Goal: Transaction & Acquisition: Purchase product/service

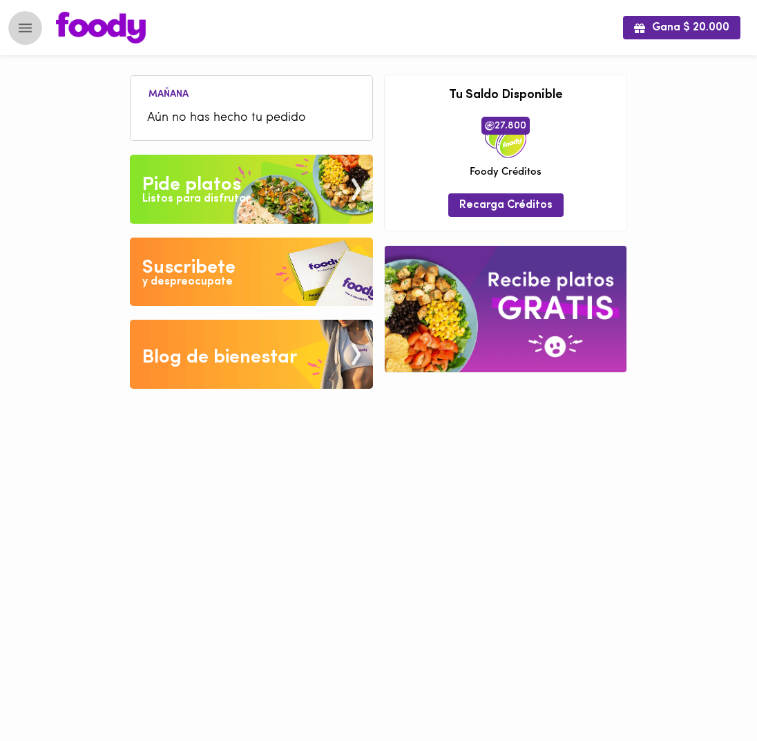
click at [25, 26] on icon "Menu" at bounding box center [25, 27] width 17 height 17
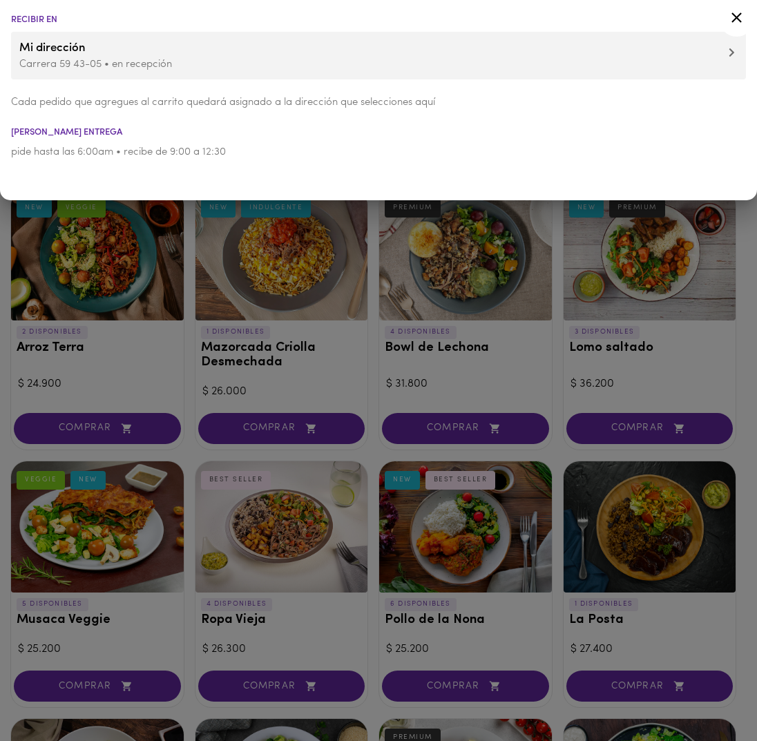
click at [401, 367] on div at bounding box center [378, 370] width 757 height 741
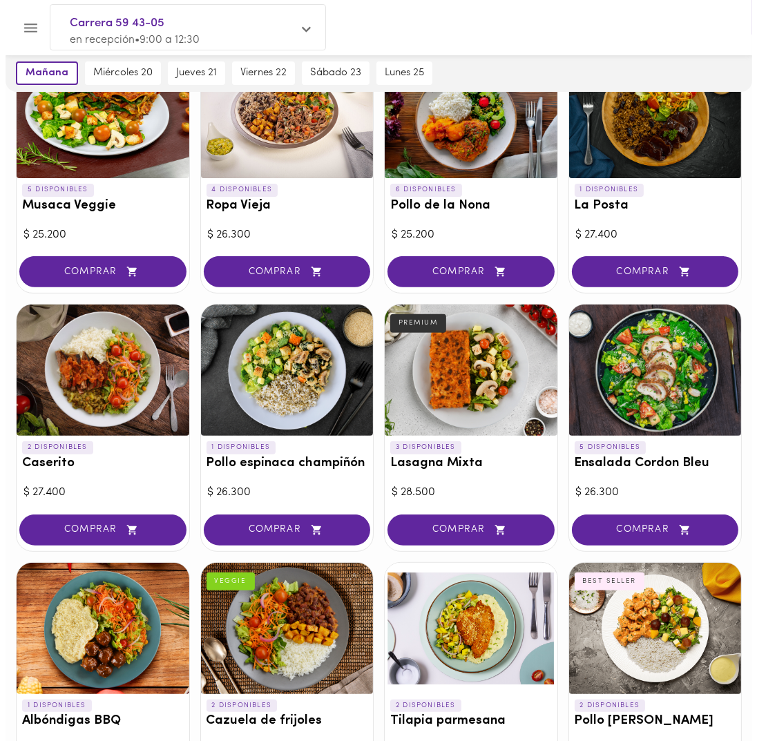
scroll to position [483, 0]
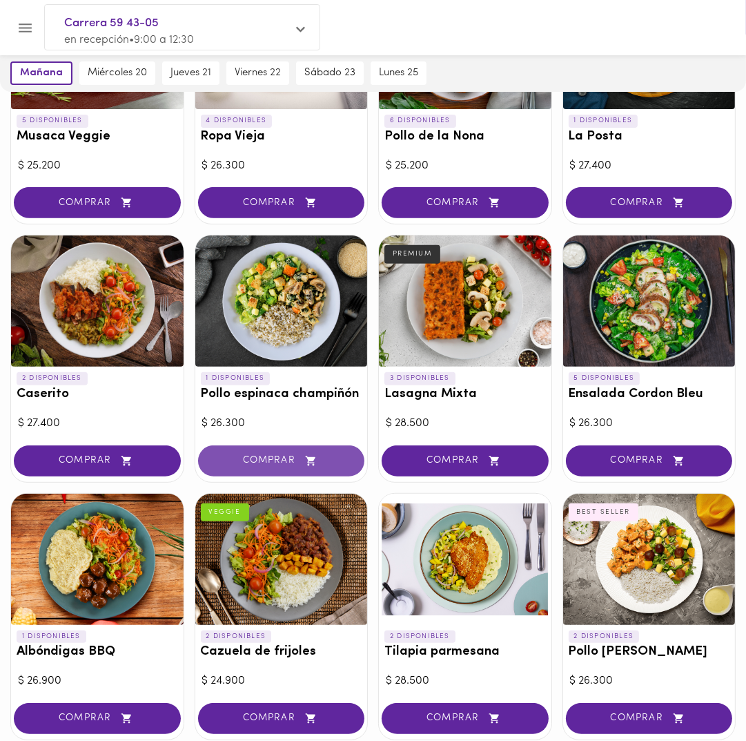
click at [282, 458] on span "COMPRAR" at bounding box center [281, 461] width 133 height 12
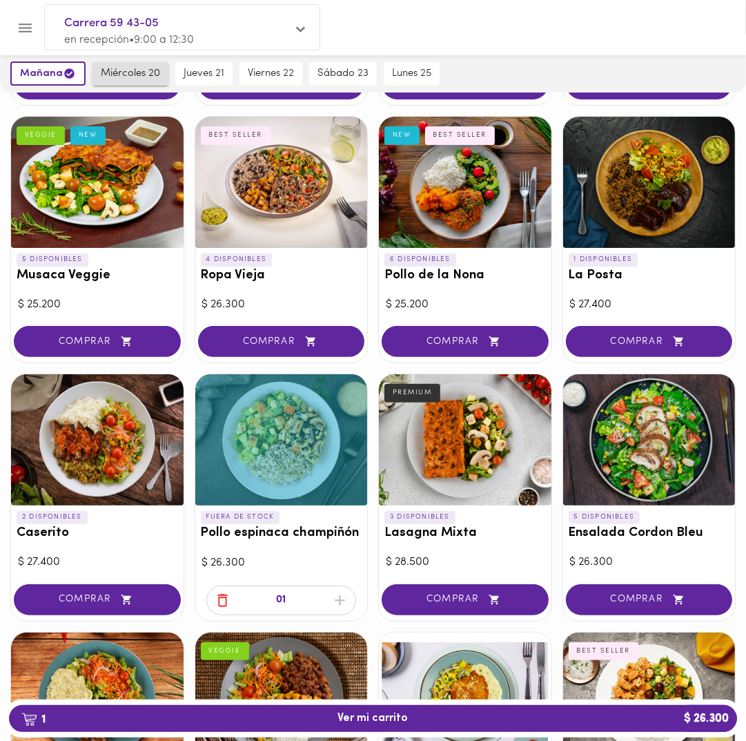
click at [112, 66] on button "miércoles 20" at bounding box center [131, 73] width 76 height 23
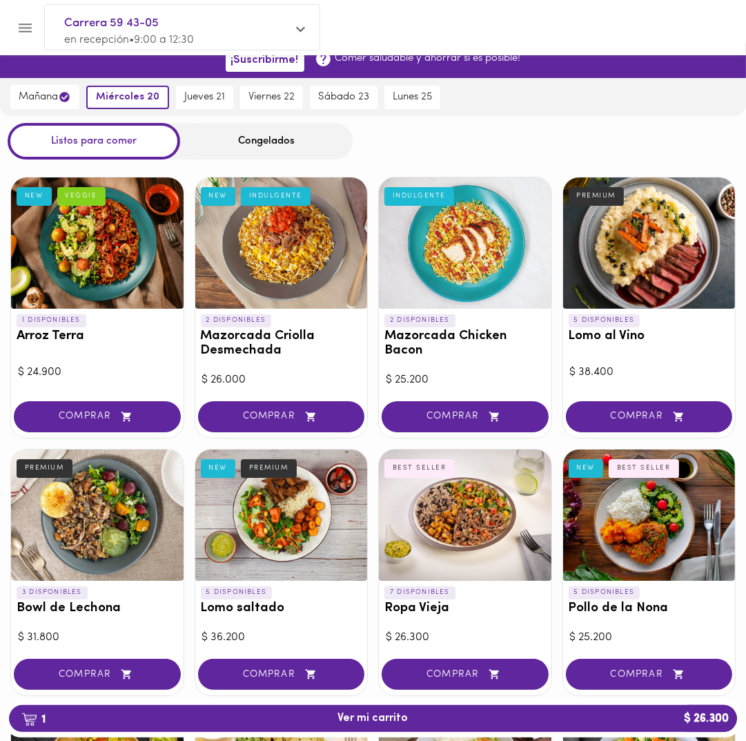
scroll to position [1, 0]
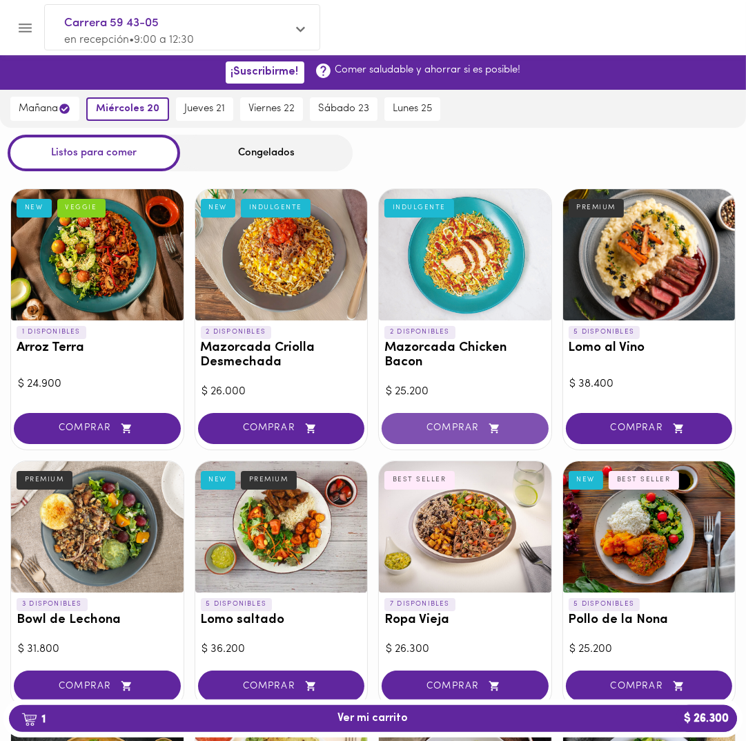
click at [501, 427] on icon "button" at bounding box center [494, 429] width 17 height 12
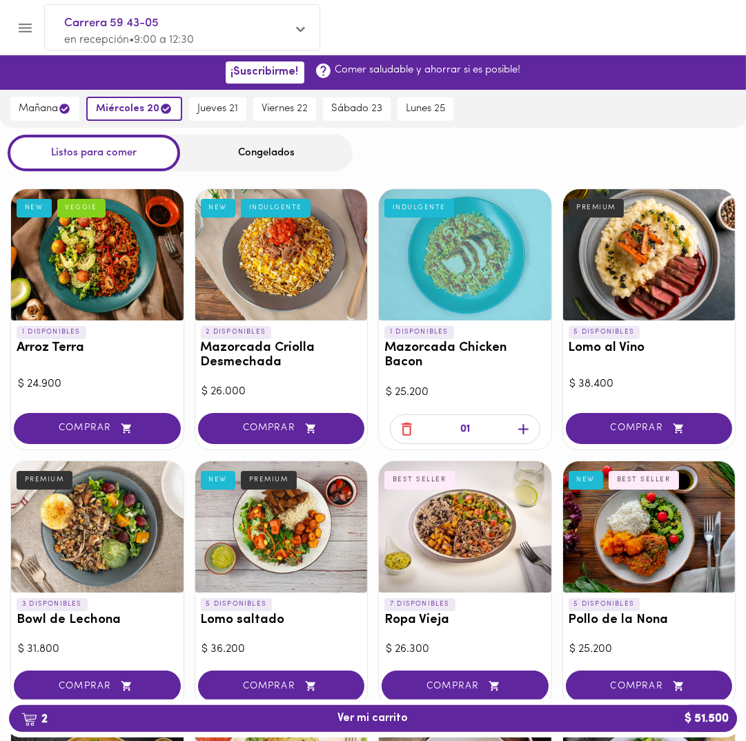
scroll to position [70, 0]
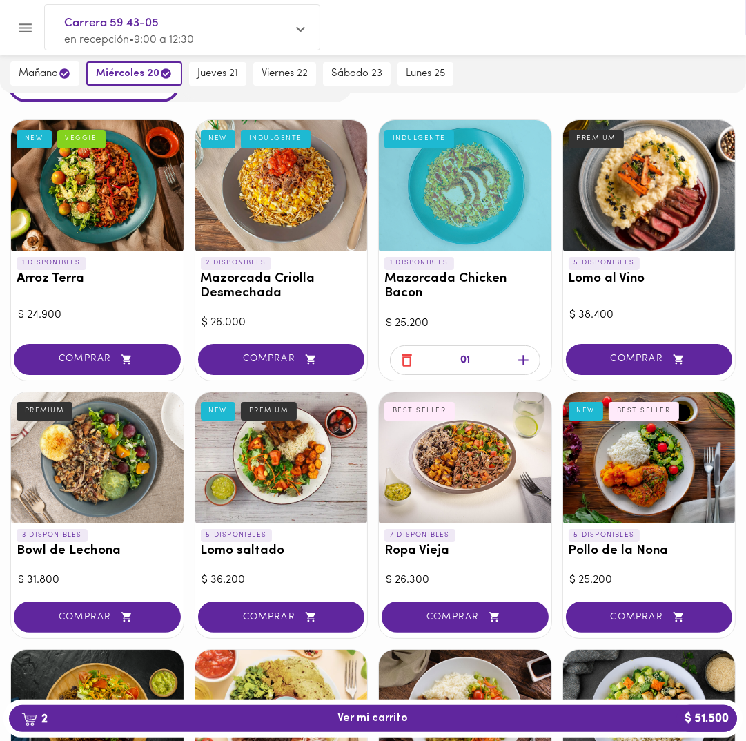
click at [130, 623] on button "COMPRAR" at bounding box center [97, 616] width 167 height 31
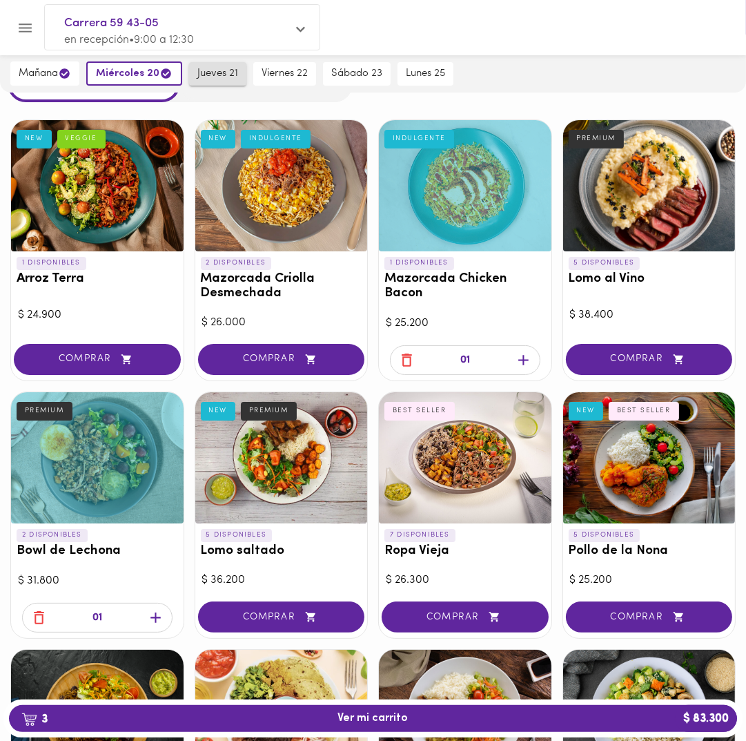
click at [208, 71] on span "jueves 21" at bounding box center [217, 74] width 41 height 12
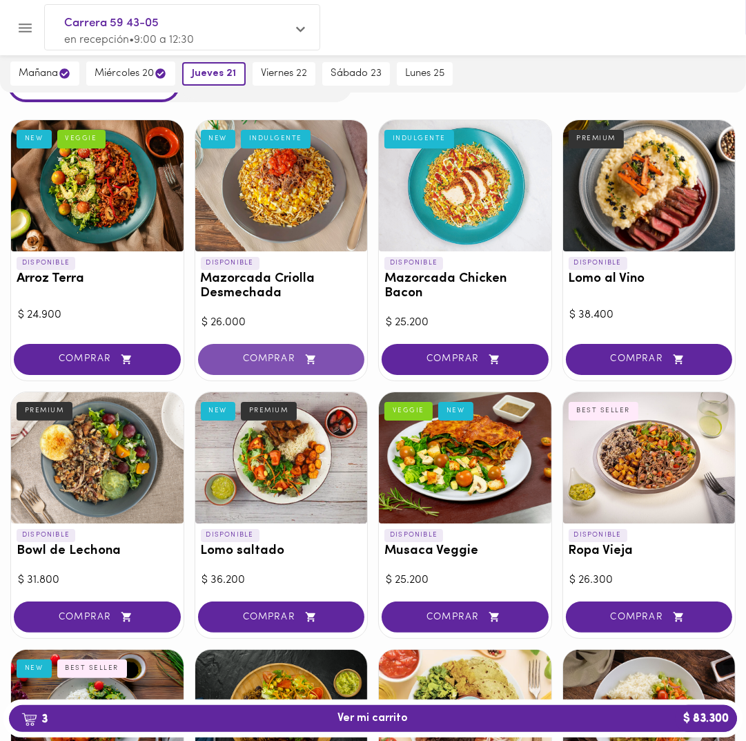
click at [326, 360] on span "COMPRAR" at bounding box center [281, 359] width 133 height 12
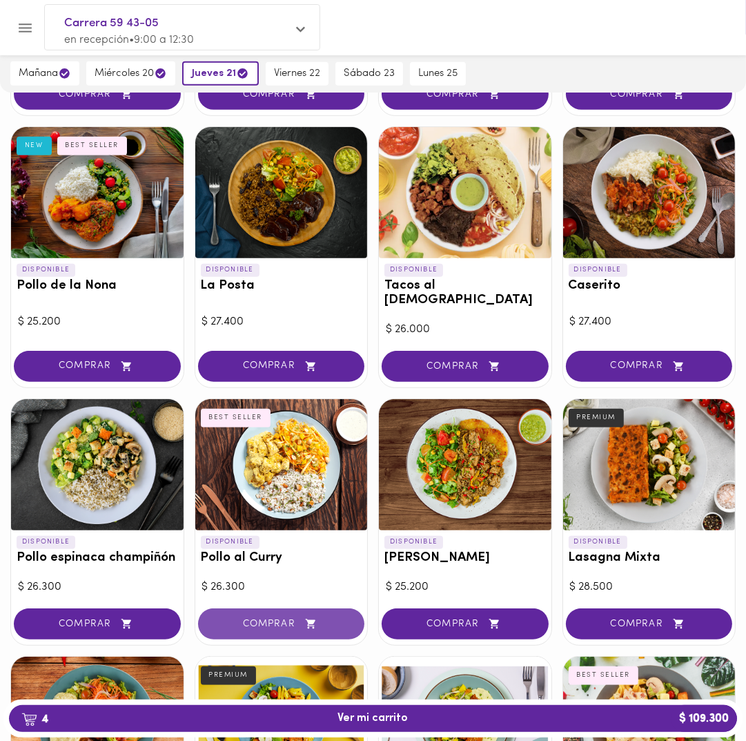
scroll to position [622, 0]
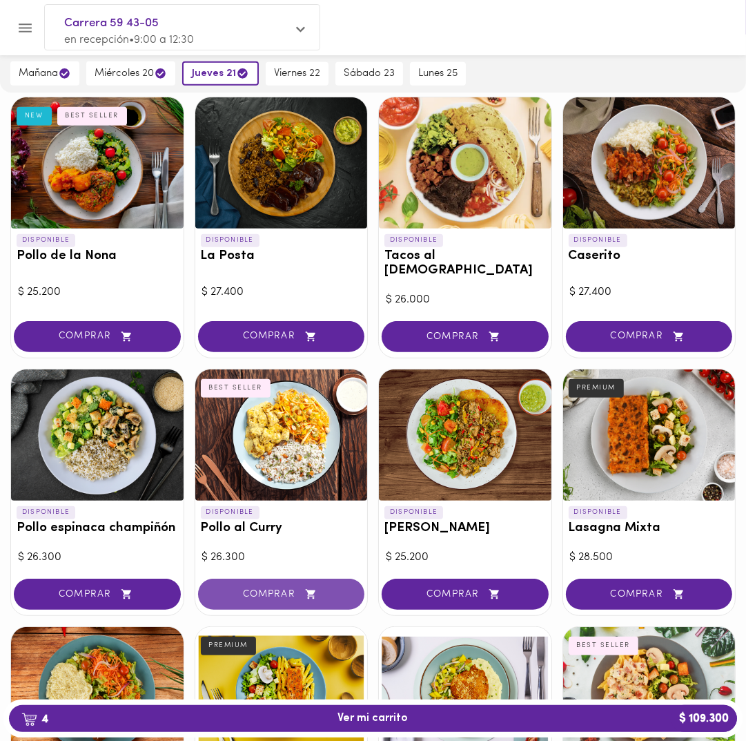
click at [315, 586] on button "COMPRAR" at bounding box center [281, 594] width 167 height 31
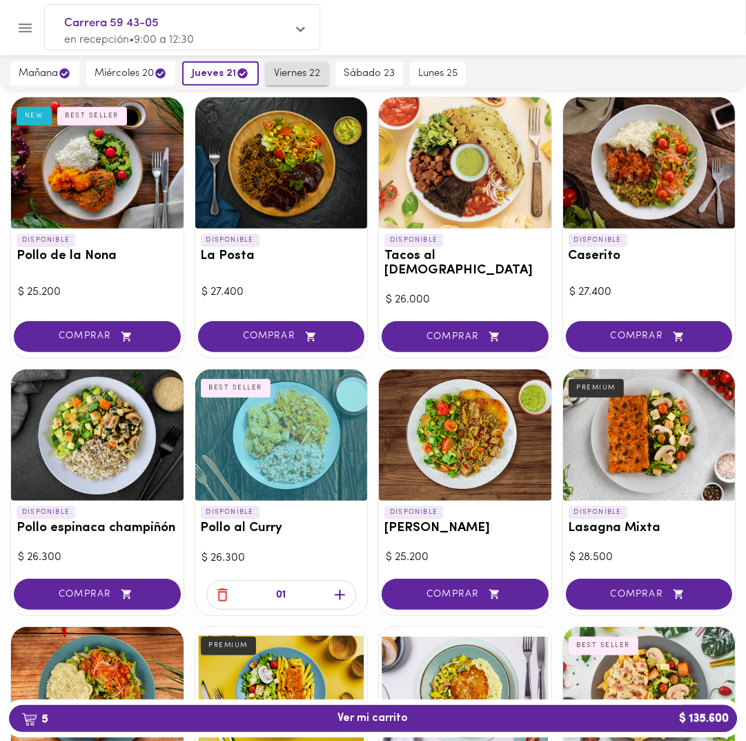
click at [304, 72] on span "viernes 22" at bounding box center [297, 74] width 46 height 12
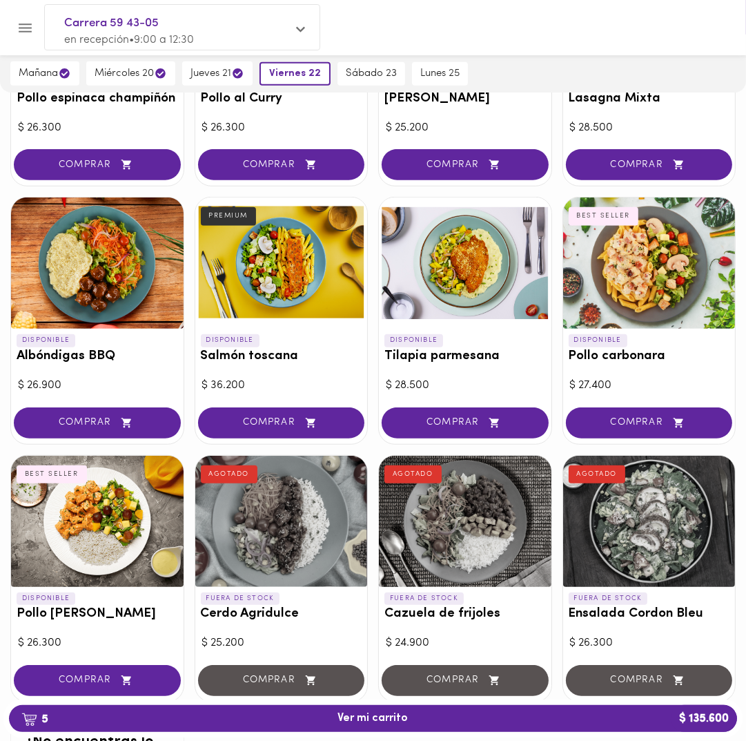
scroll to position [1036, 0]
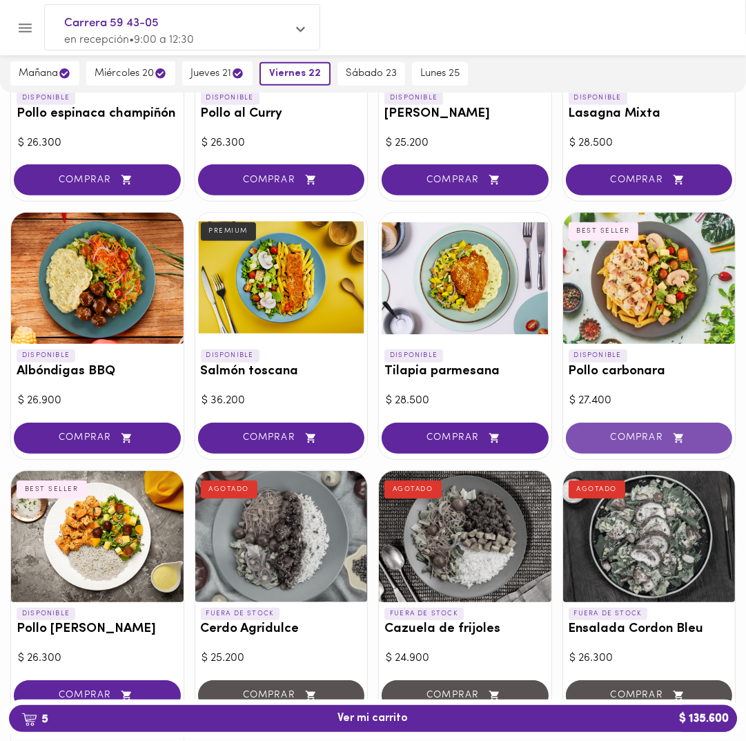
click at [613, 432] on span "COMPRAR" at bounding box center [649, 438] width 133 height 12
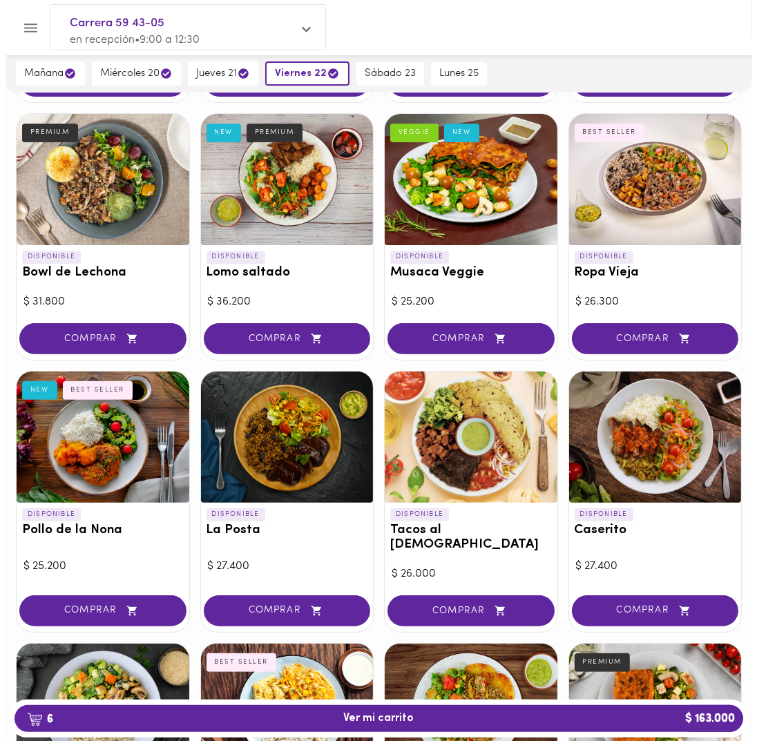
scroll to position [346, 0]
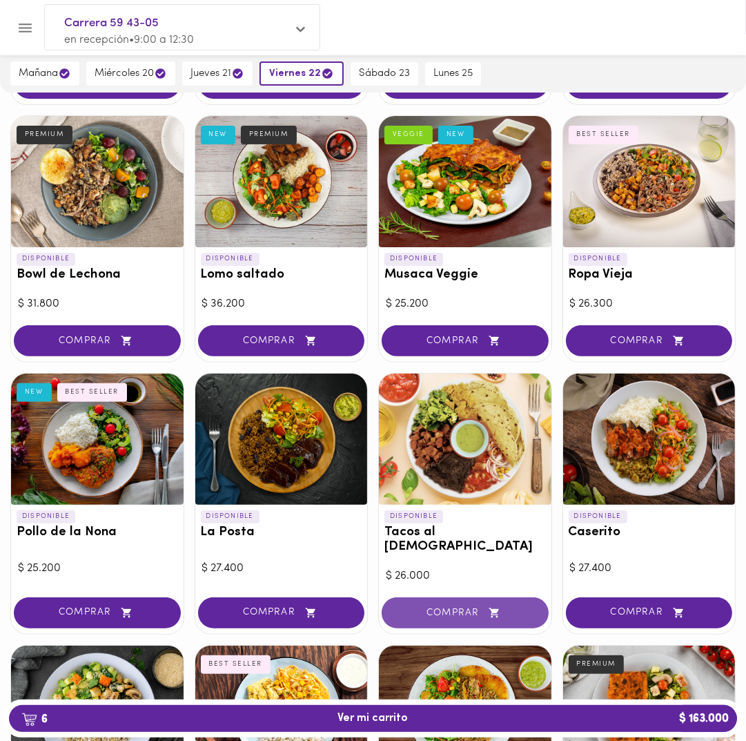
click at [470, 607] on span "COMPRAR" at bounding box center [465, 613] width 133 height 12
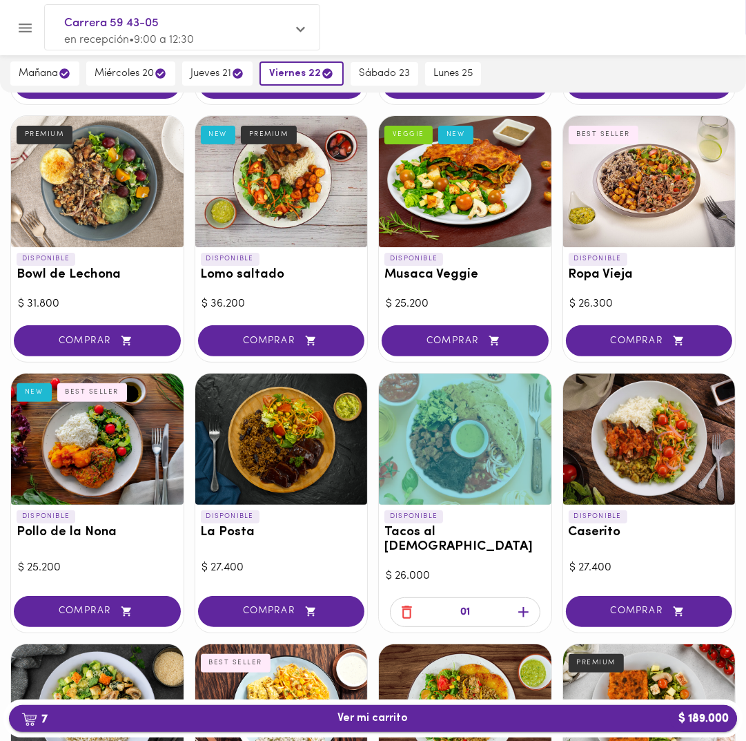
click at [396, 727] on button "7 Ver mi carrito $ 189.000" at bounding box center [373, 718] width 728 height 27
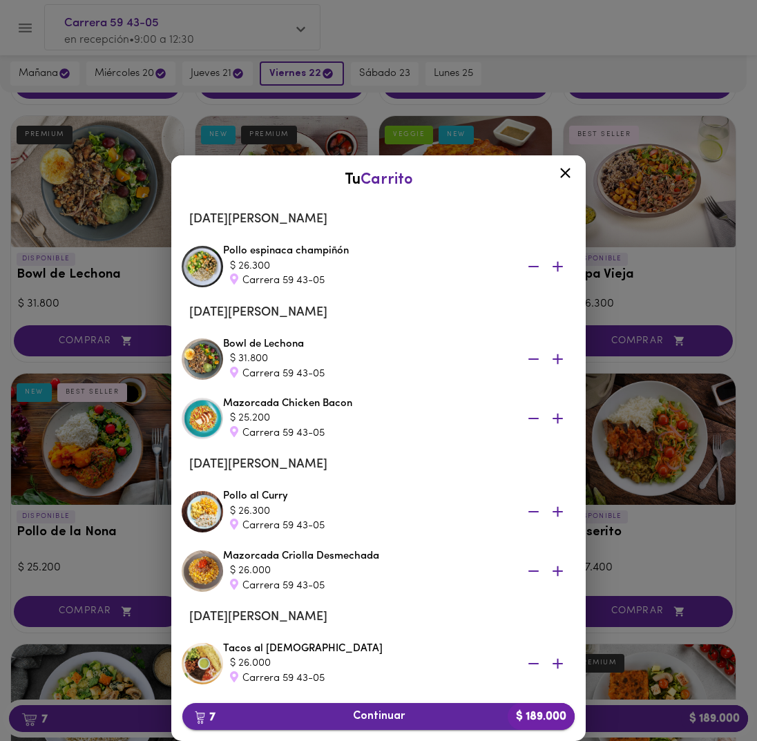
click at [405, 712] on span "7 Continuar $ 189.000" at bounding box center [378, 716] width 370 height 13
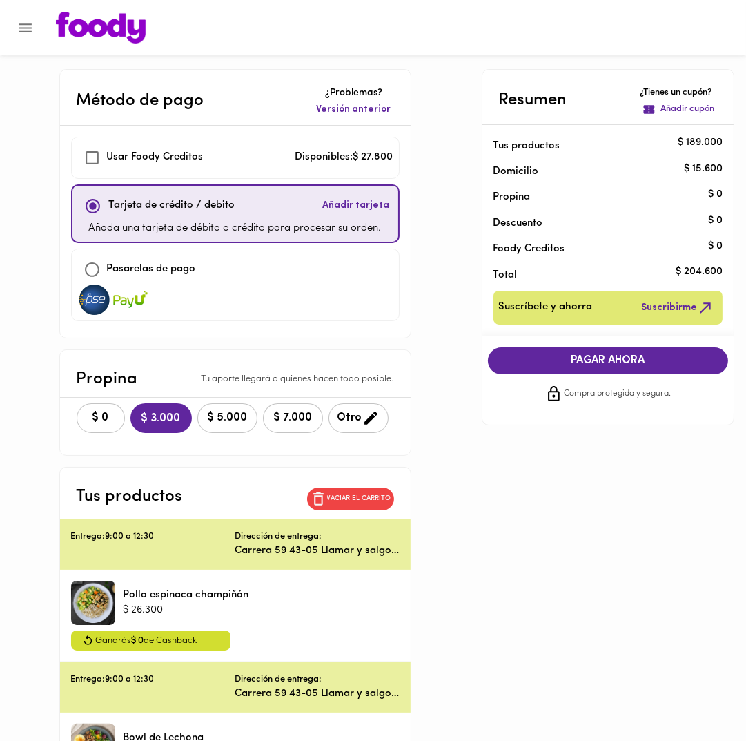
checkbox input "true"
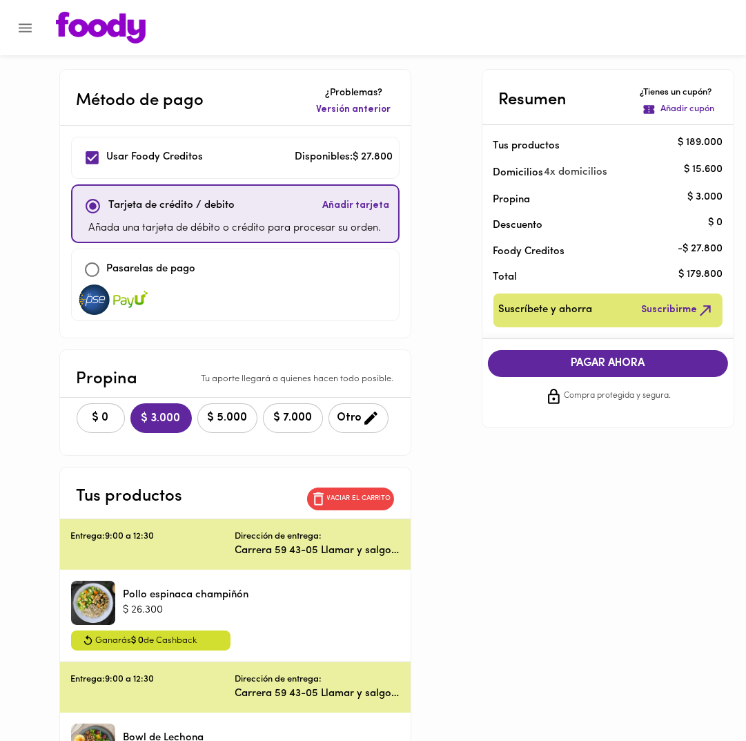
click at [183, 269] on p "Pasarelas de pago" at bounding box center [151, 270] width 89 height 16
checkbox input "false"
checkbox input "true"
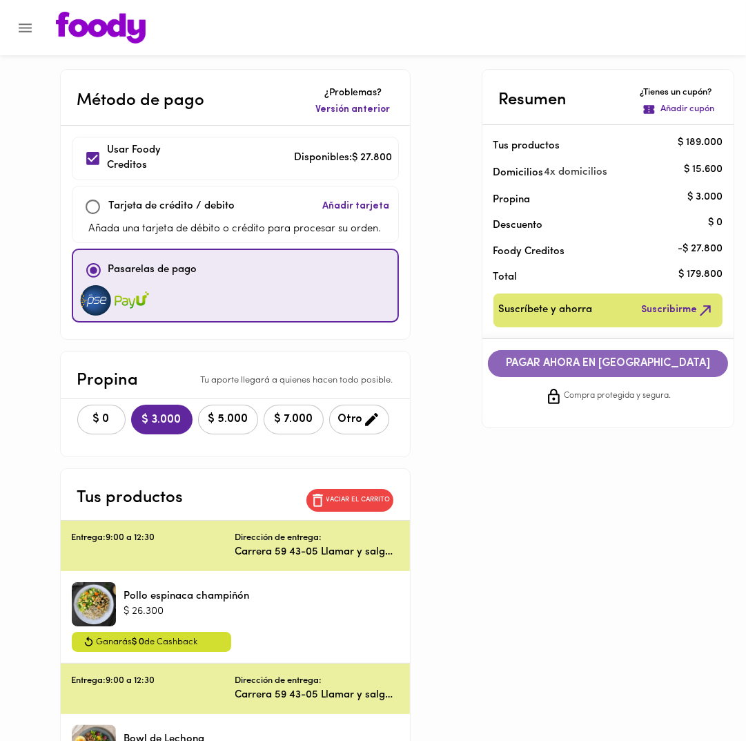
click at [517, 357] on span "PAGAR AHORA EN [GEOGRAPHIC_DATA]" at bounding box center [608, 363] width 213 height 13
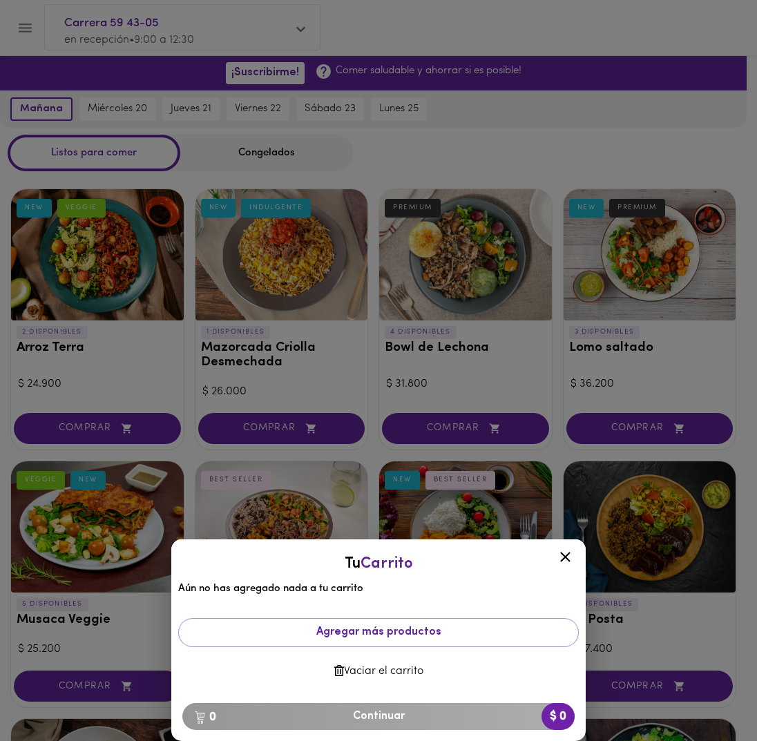
click at [565, 558] on icon at bounding box center [564, 556] width 17 height 17
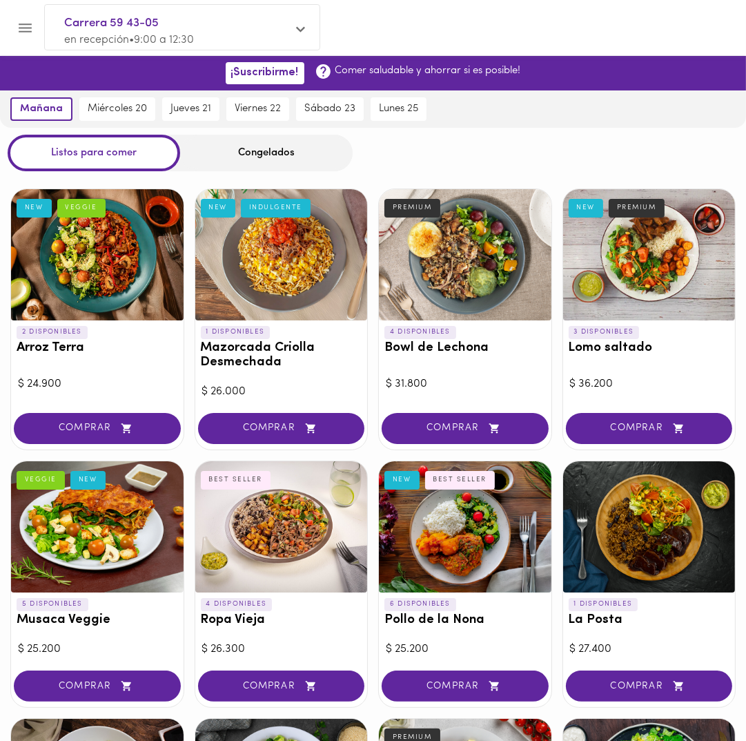
click at [27, 26] on icon "Menu" at bounding box center [25, 27] width 17 height 17
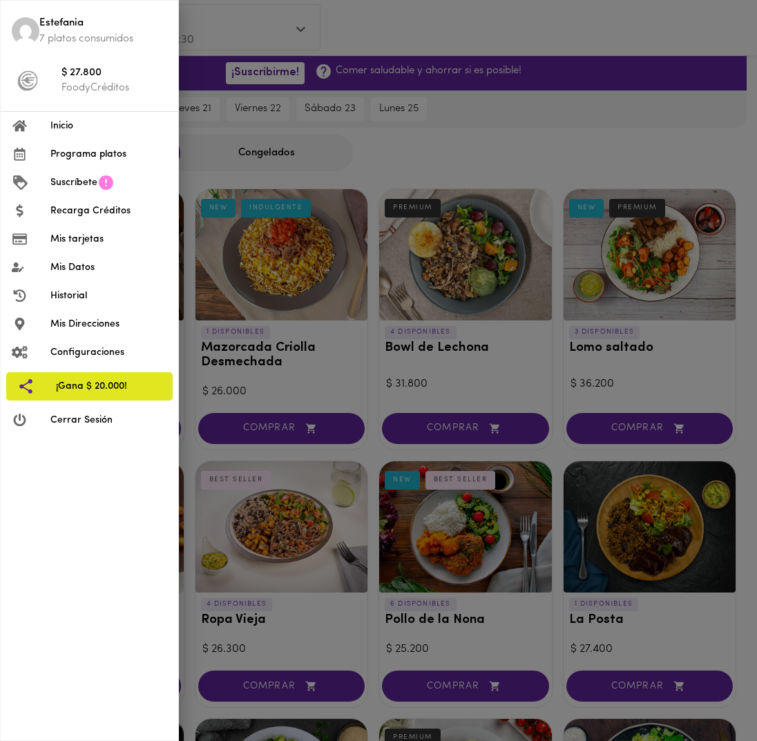
click at [106, 132] on span "Inicio" at bounding box center [108, 126] width 117 height 14
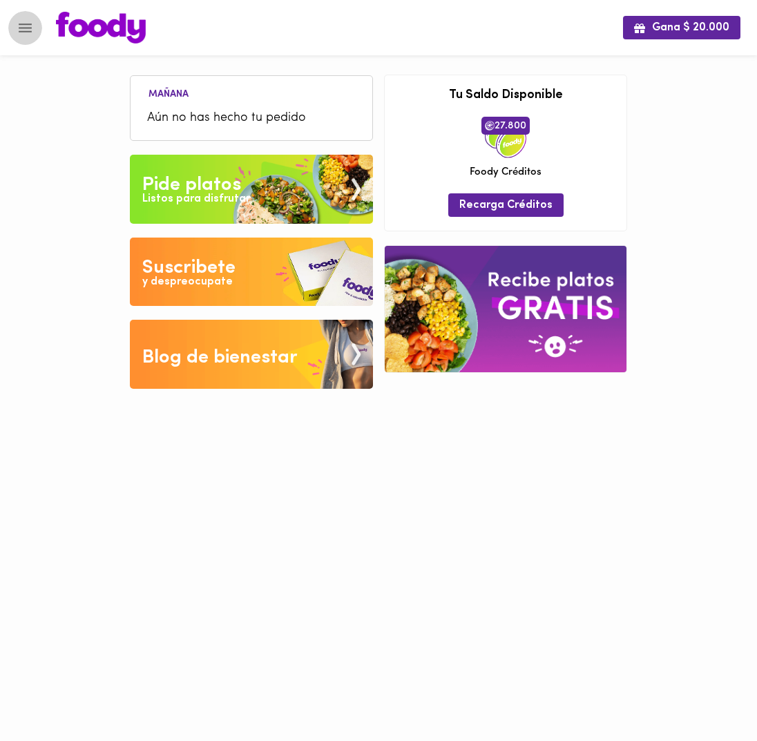
click at [14, 22] on button "Menu" at bounding box center [25, 28] width 34 height 34
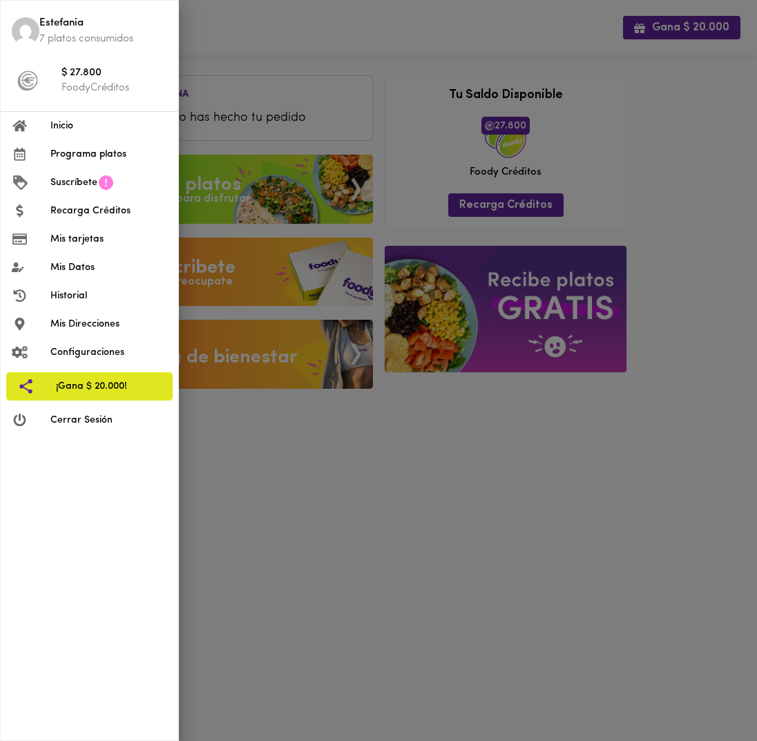
click at [608, 146] on div at bounding box center [378, 370] width 757 height 741
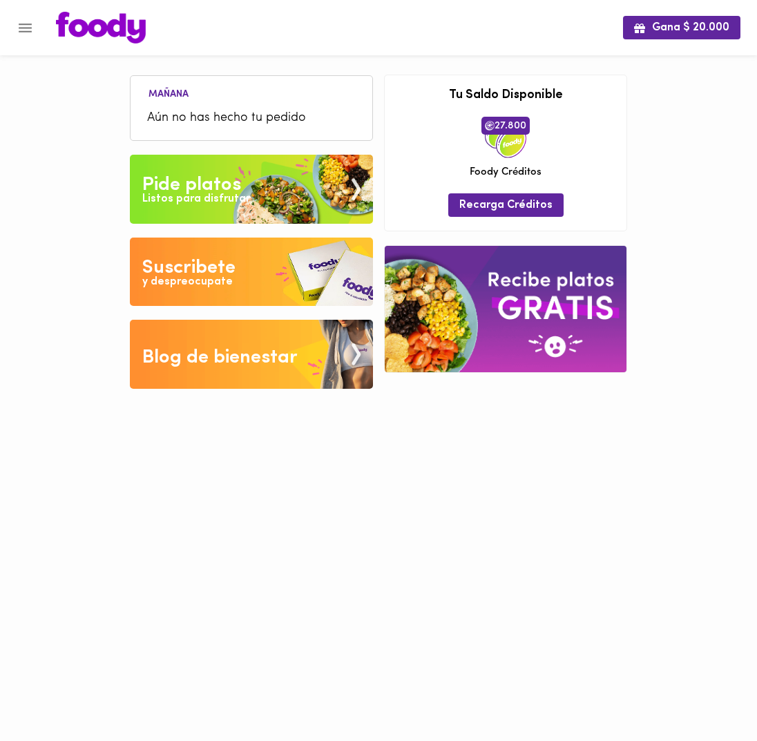
click at [13, 19] on div at bounding box center [7, 370] width 14 height 741
click at [22, 21] on icon "Menu" at bounding box center [25, 27] width 17 height 17
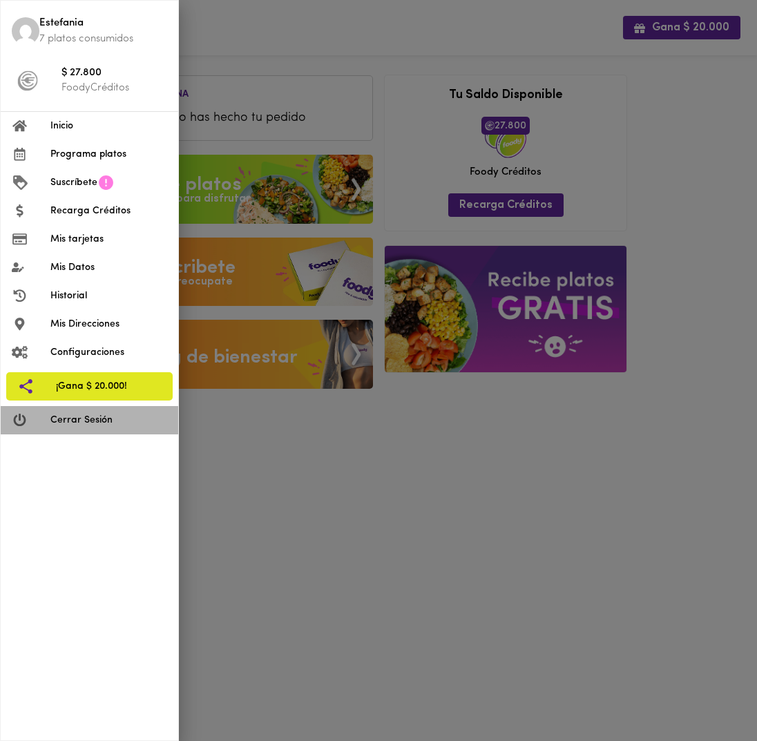
click at [98, 421] on span "Cerrar Sesión" at bounding box center [108, 420] width 117 height 14
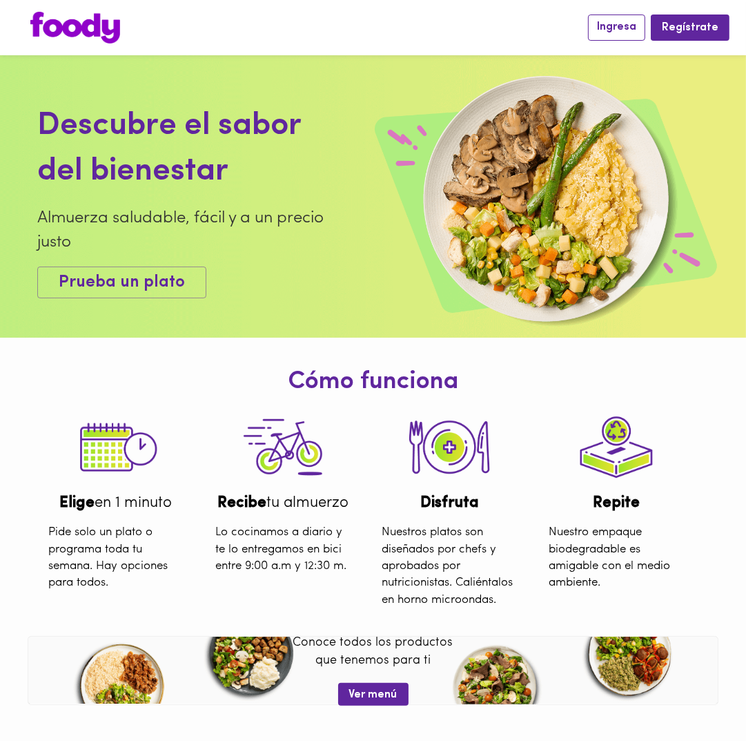
click at [619, 21] on span "Ingresa" at bounding box center [616, 27] width 39 height 13
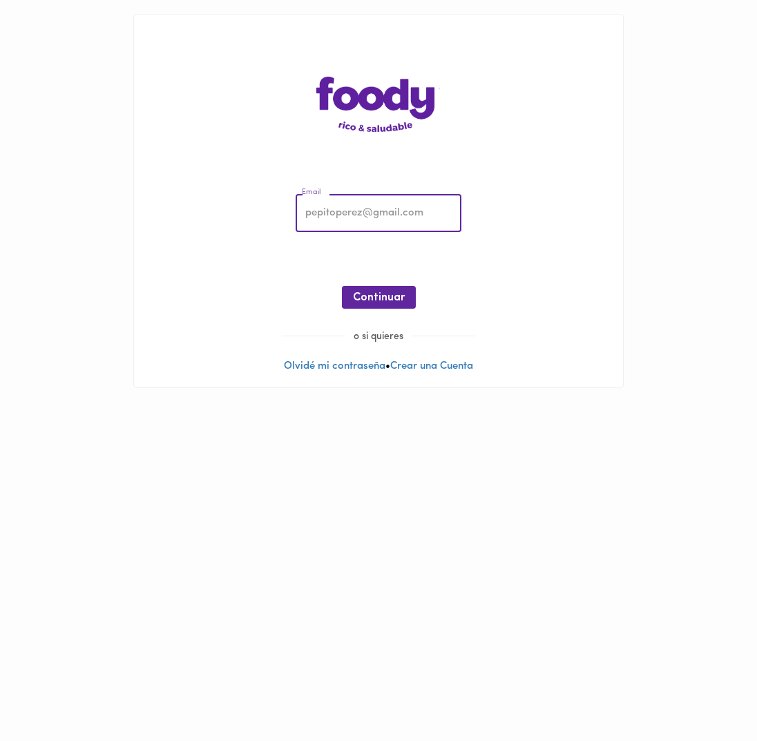
click at [369, 208] on input "email" at bounding box center [378, 214] width 166 height 38
click at [392, 287] on button "Continuar" at bounding box center [379, 297] width 74 height 23
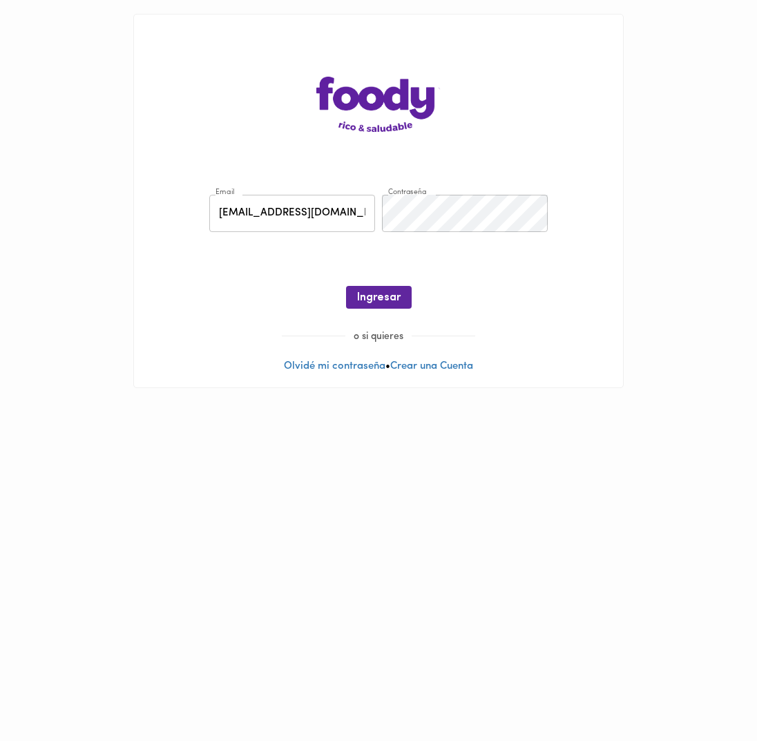
click at [213, 195] on input "estepi2026@gmail.com" at bounding box center [292, 214] width 166 height 38
type input "dhgomezg6@gmail.com"
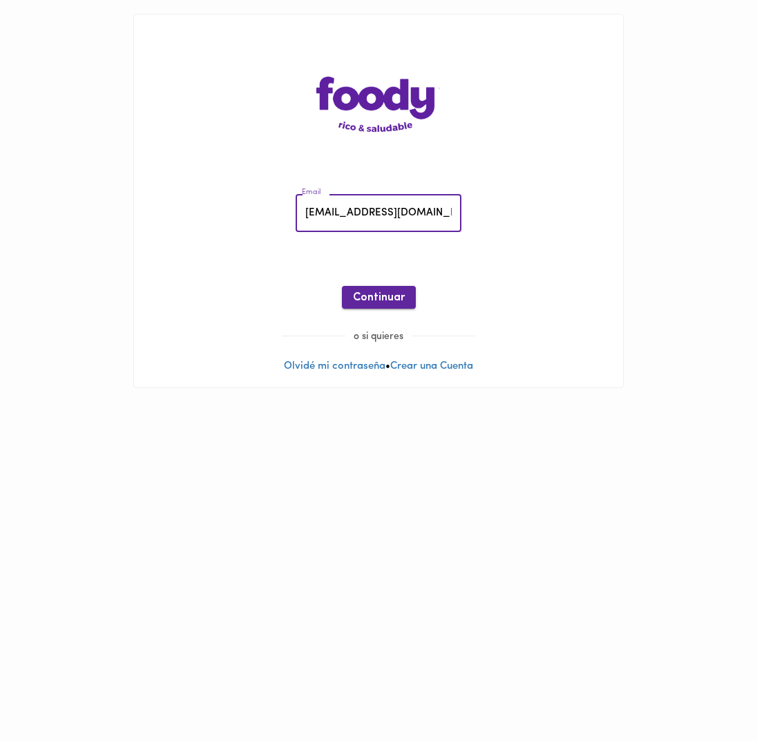
click at [374, 301] on span "Continuar" at bounding box center [379, 297] width 52 height 13
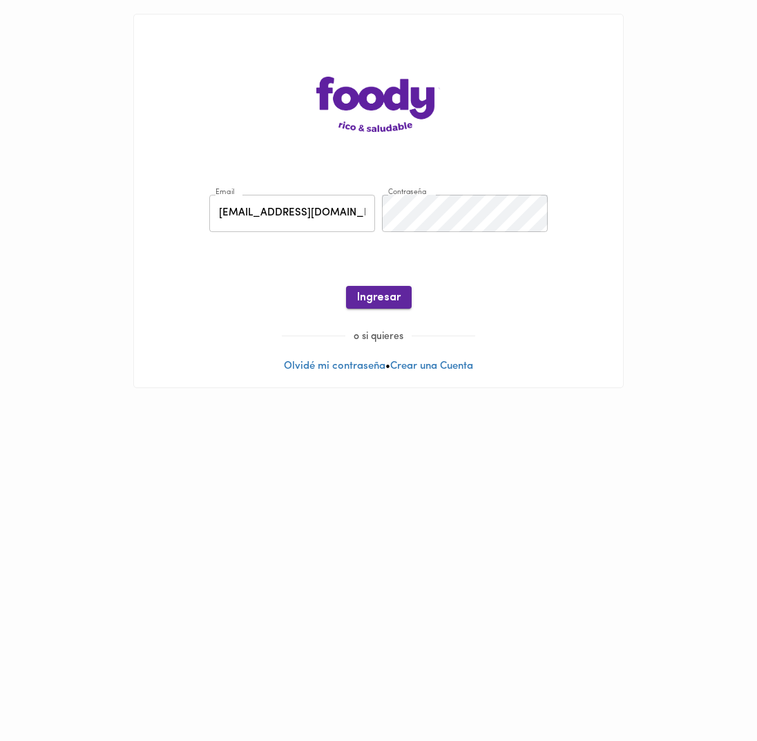
click at [389, 291] on span "Ingresar" at bounding box center [378, 297] width 43 height 13
click at [388, 301] on span "Ingresar" at bounding box center [378, 297] width 43 height 13
